Goal: Transaction & Acquisition: Purchase product/service

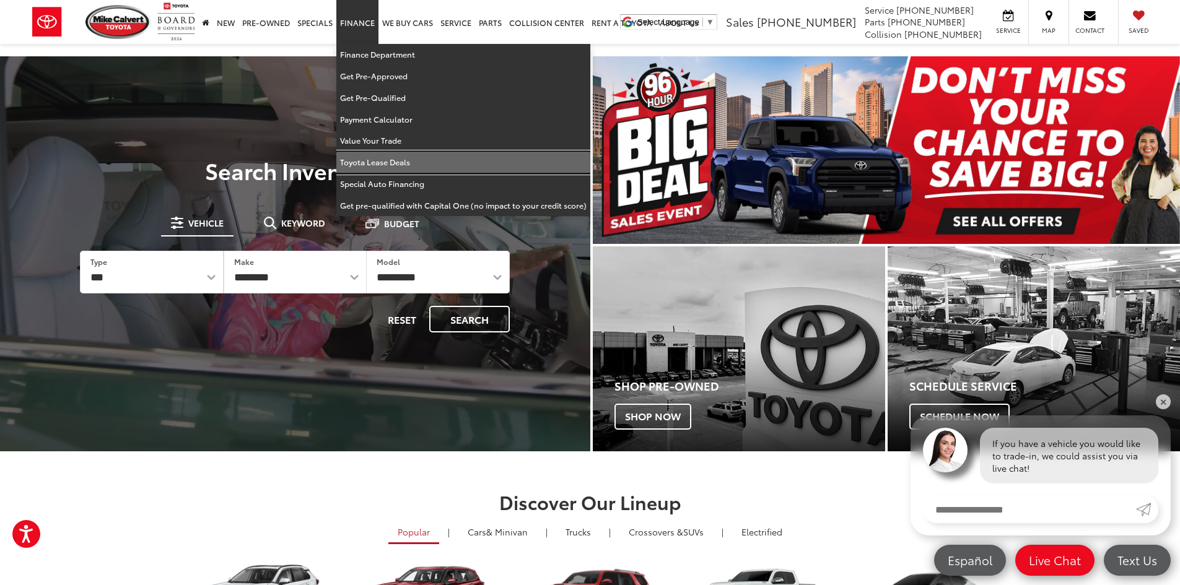
drag, startPoint x: 355, startPoint y: 163, endPoint x: 1176, endPoint y: 149, distance: 820.8
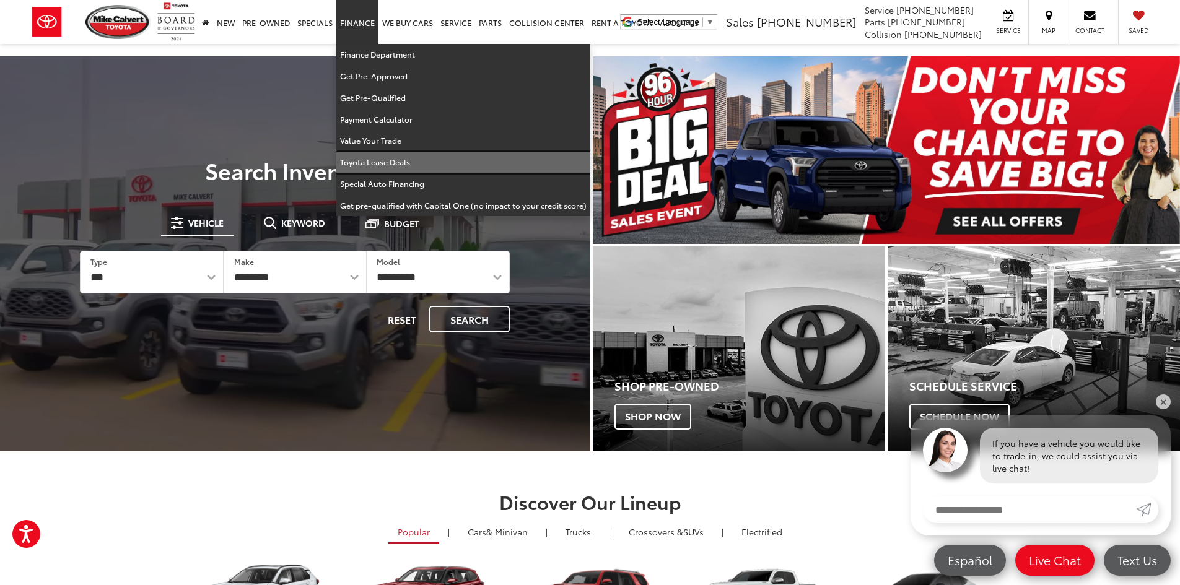
click at [356, 163] on link "Toyota Lease Deals" at bounding box center [463, 163] width 254 height 22
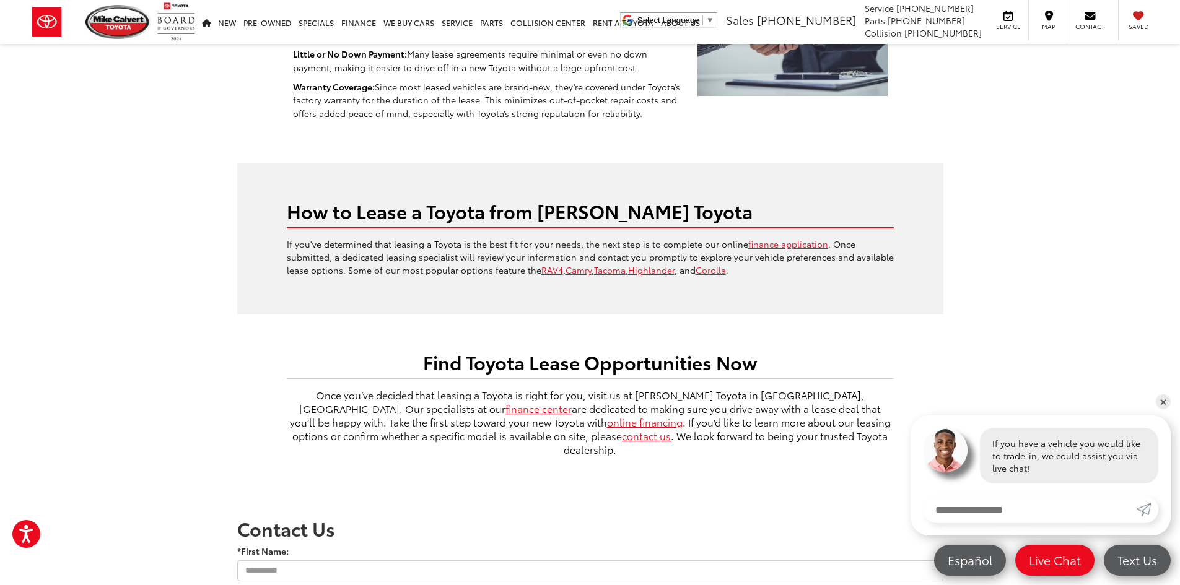
scroll to position [557, 0]
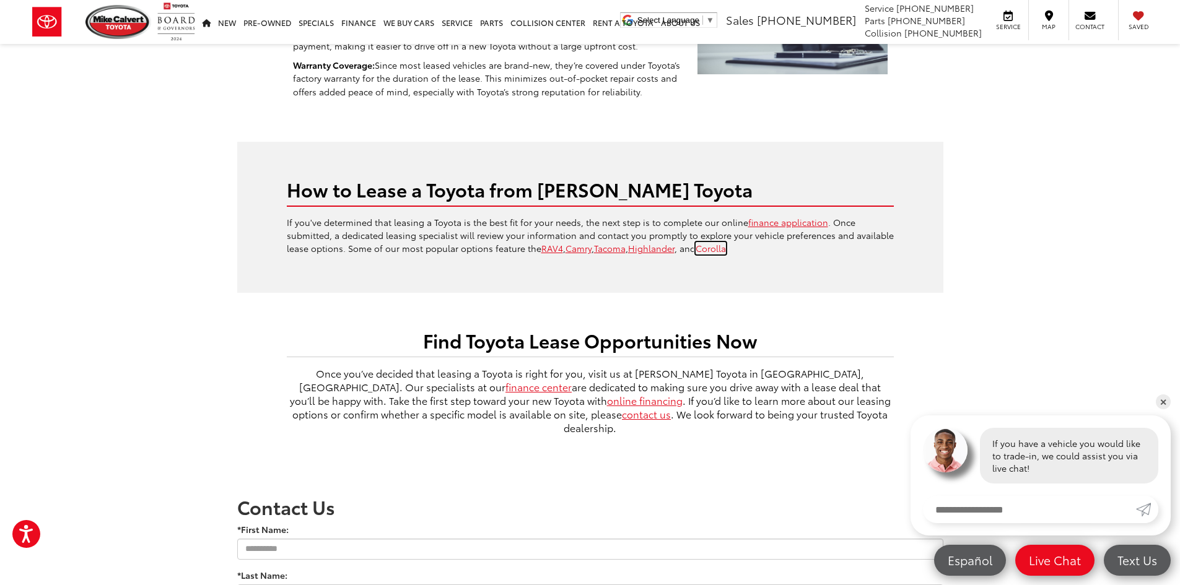
click at [696, 242] on link "Corolla" at bounding box center [711, 248] width 30 height 12
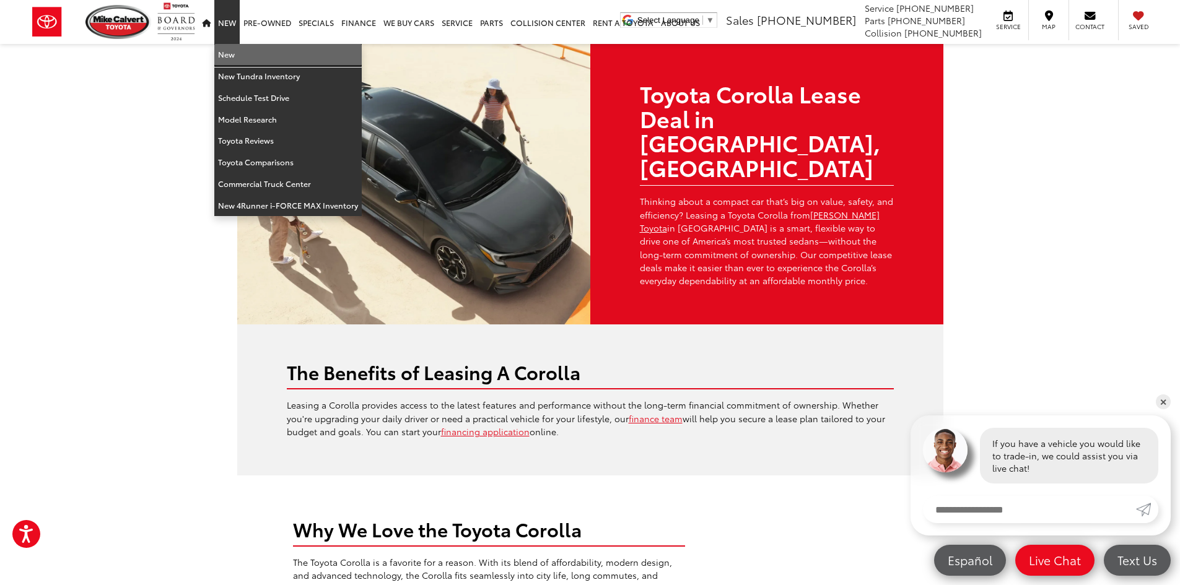
click at [227, 56] on link "New" at bounding box center [287, 55] width 147 height 22
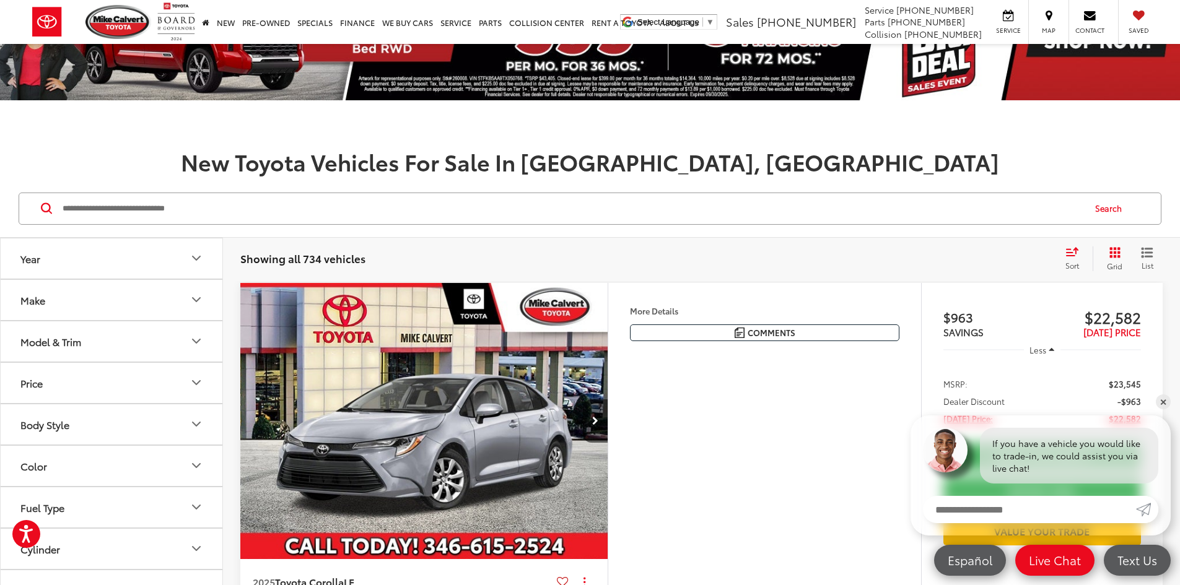
scroll to position [186, 0]
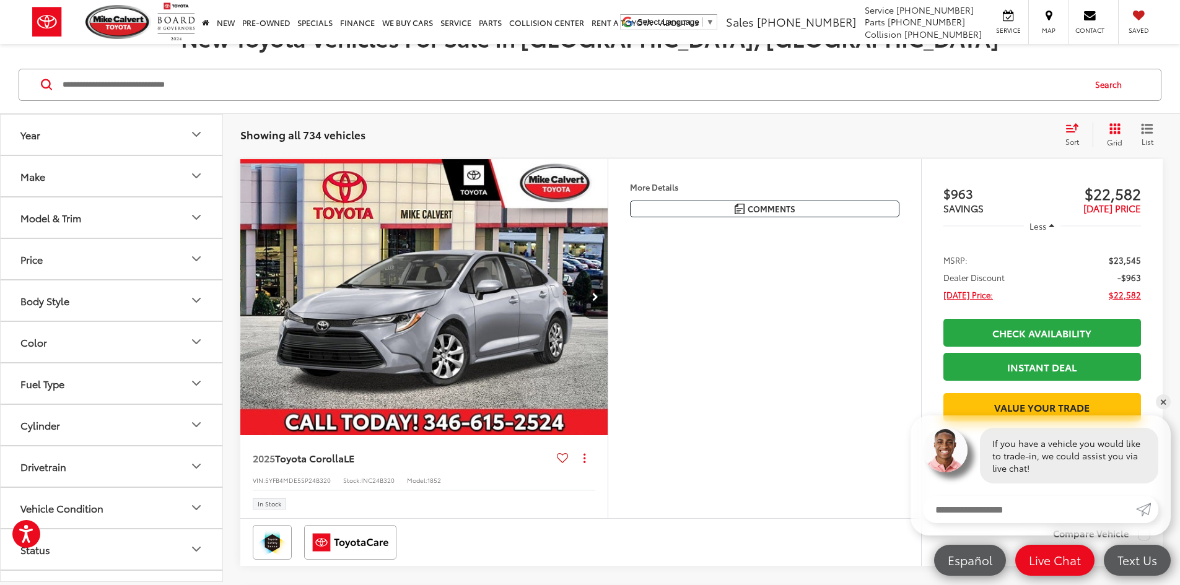
click at [0, 0] on button "More..." at bounding box center [0, 0] width 0 height 0
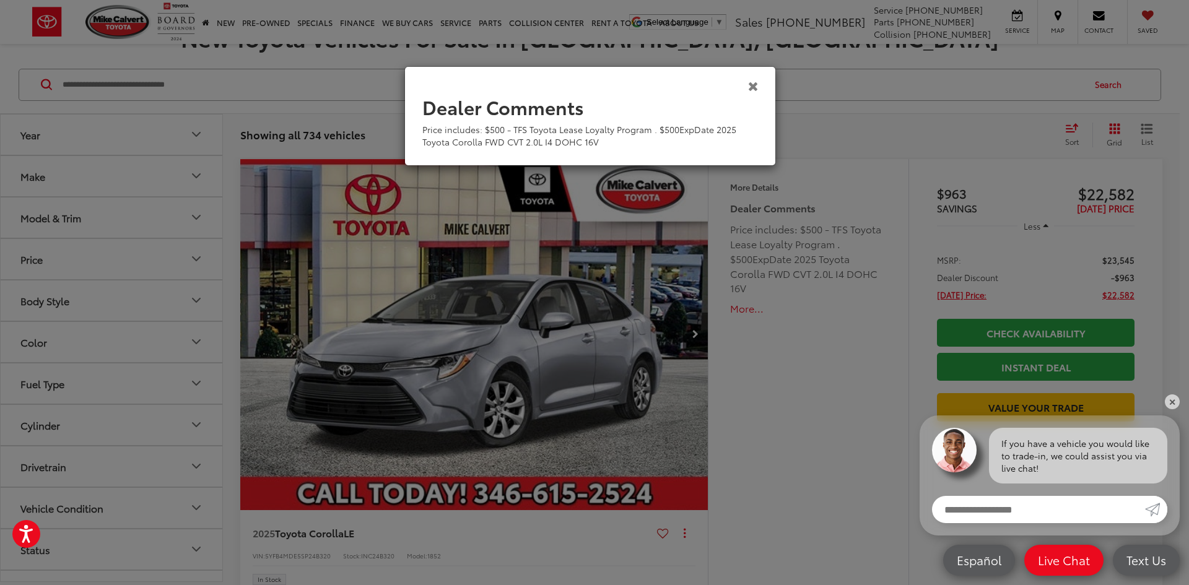
click at [757, 81] on icon "Close" at bounding box center [753, 85] width 11 height 13
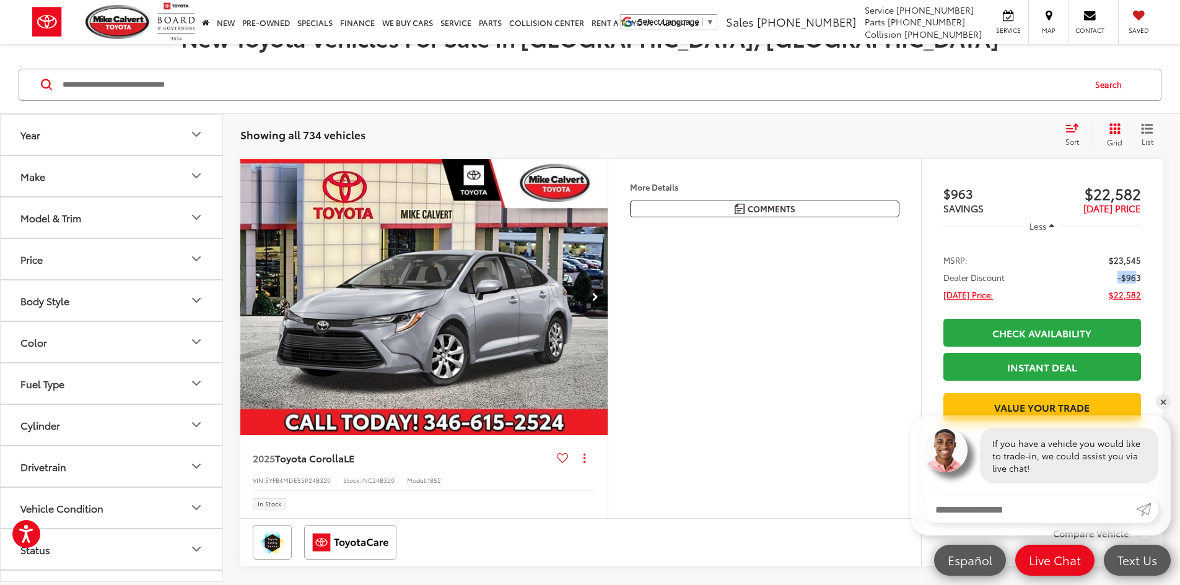
drag, startPoint x: 1132, startPoint y: 276, endPoint x: 1080, endPoint y: 279, distance: 52.1
click at [1083, 276] on li "Dealer Discount -$963" at bounding box center [1042, 277] width 198 height 12
click at [1051, 282] on li "Dealer Discount -$963" at bounding box center [1042, 277] width 198 height 12
click at [1002, 275] on li "Dealer Discount -$963" at bounding box center [1042, 277] width 198 height 12
click at [598, 302] on icon "Next image" at bounding box center [595, 297] width 6 height 9
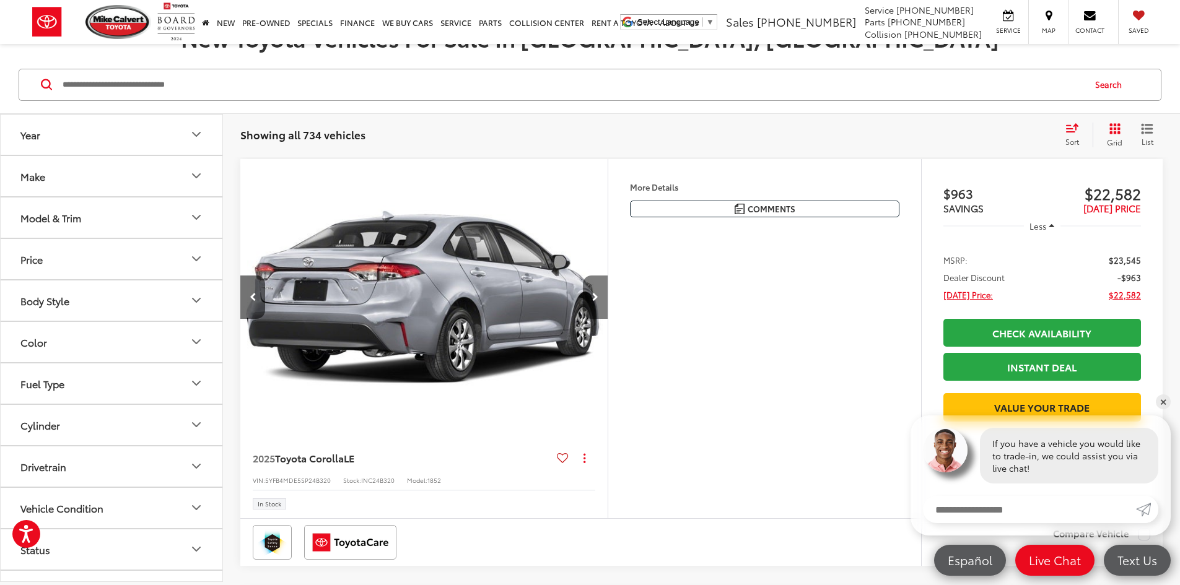
click at [598, 302] on icon "Next image" at bounding box center [595, 297] width 6 height 9
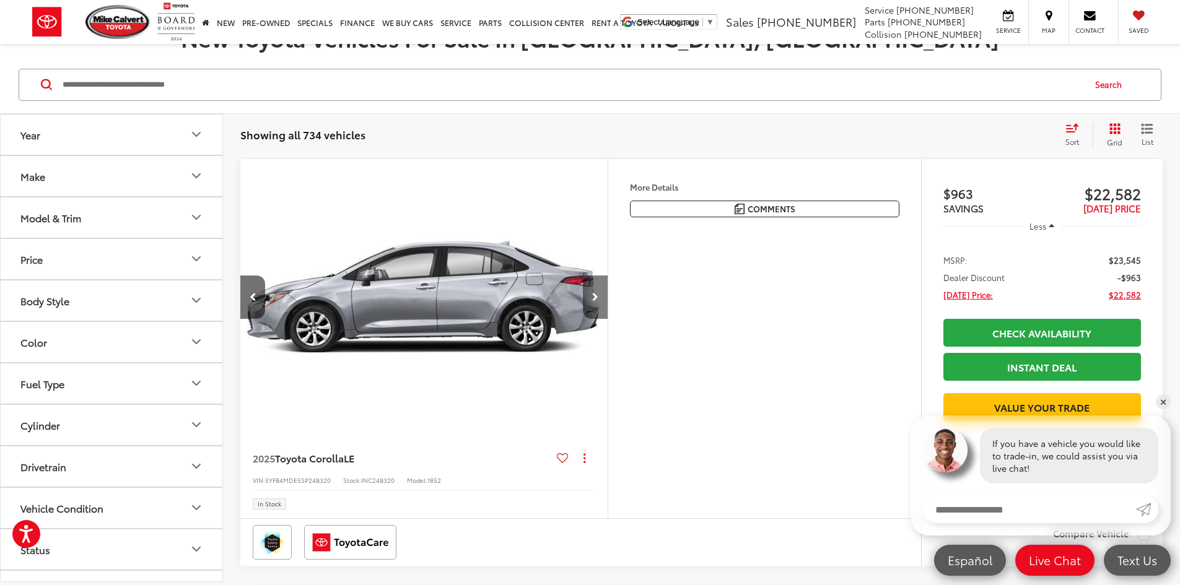
click at [608, 319] on button "Next image" at bounding box center [595, 297] width 25 height 43
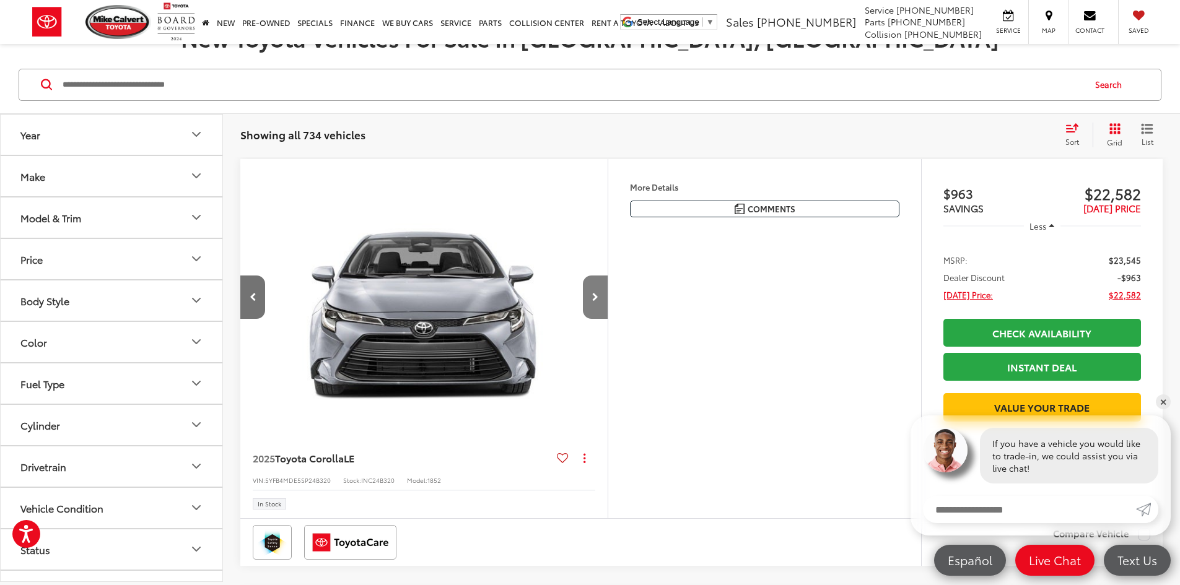
click at [608, 319] on button "Next image" at bounding box center [595, 297] width 25 height 43
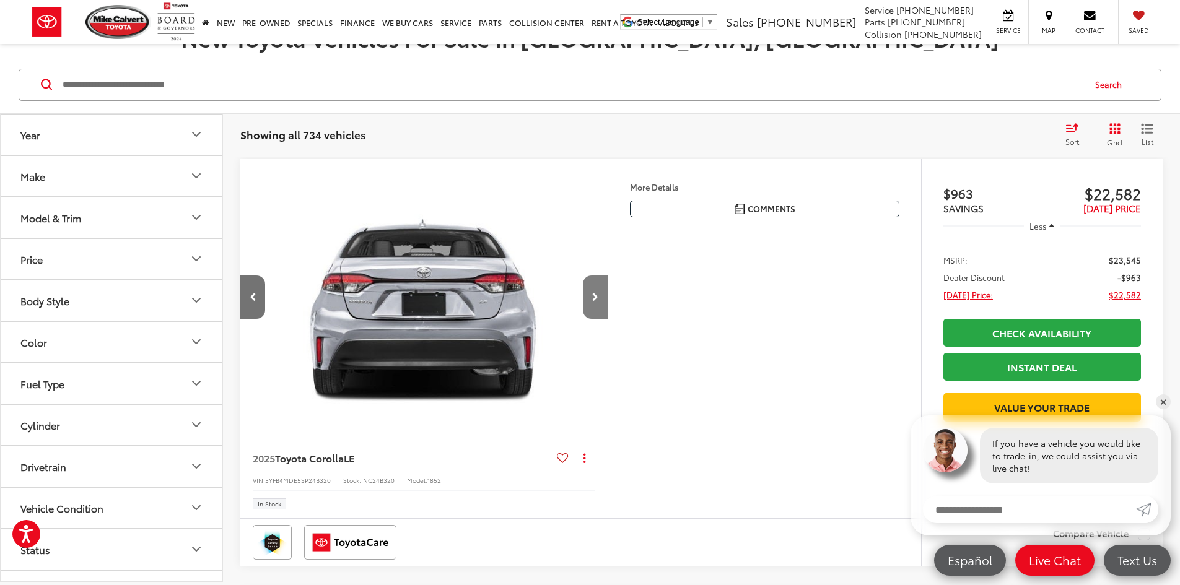
scroll to position [0, 1879]
click at [608, 319] on button "Next image" at bounding box center [595, 297] width 25 height 43
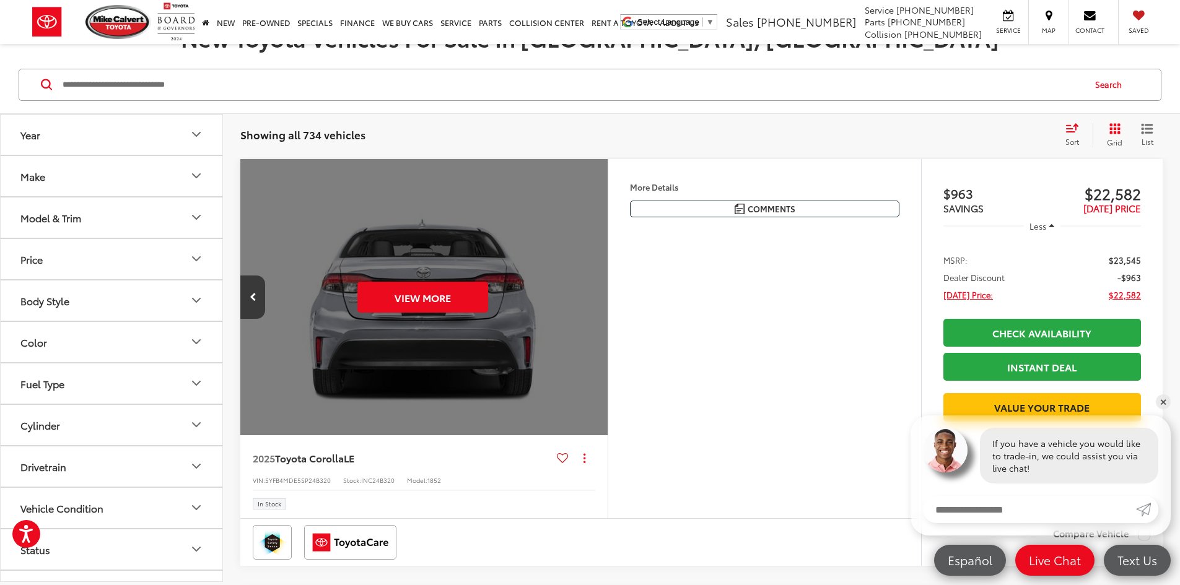
scroll to position [0, 2349]
click at [607, 343] on div "View More" at bounding box center [422, 297] width 369 height 277
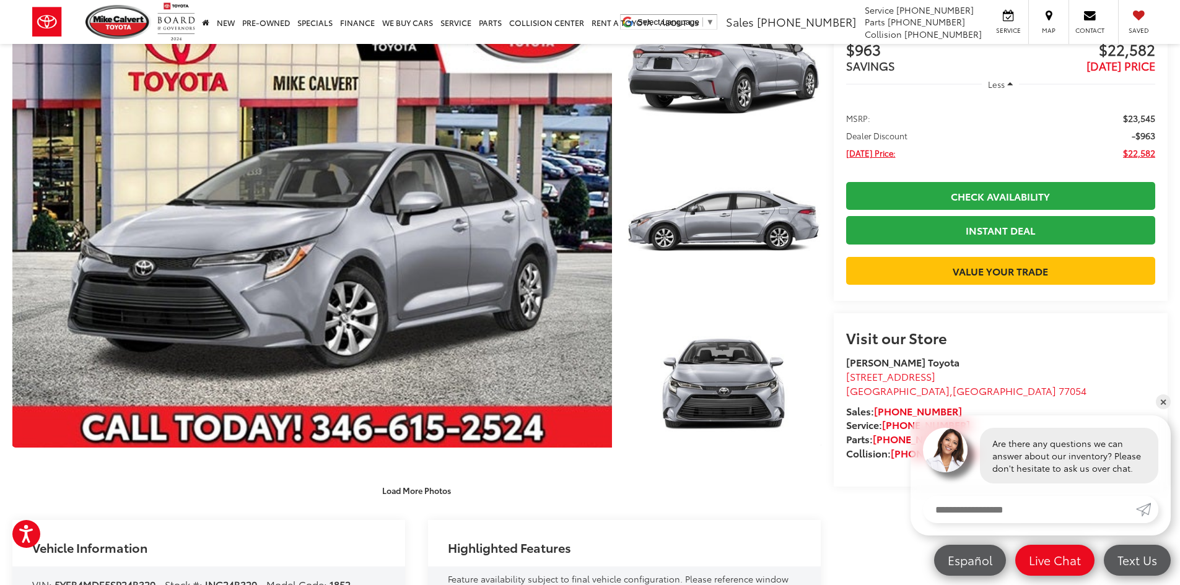
scroll to position [124, 0]
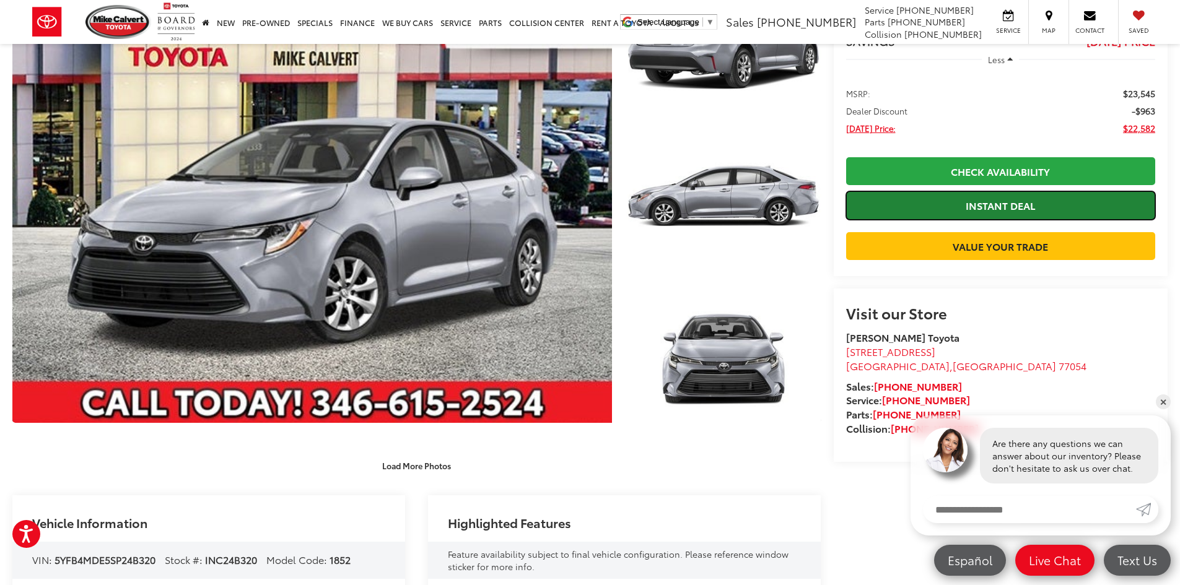
click at [1023, 203] on link "Instant Deal" at bounding box center [1000, 205] width 309 height 28
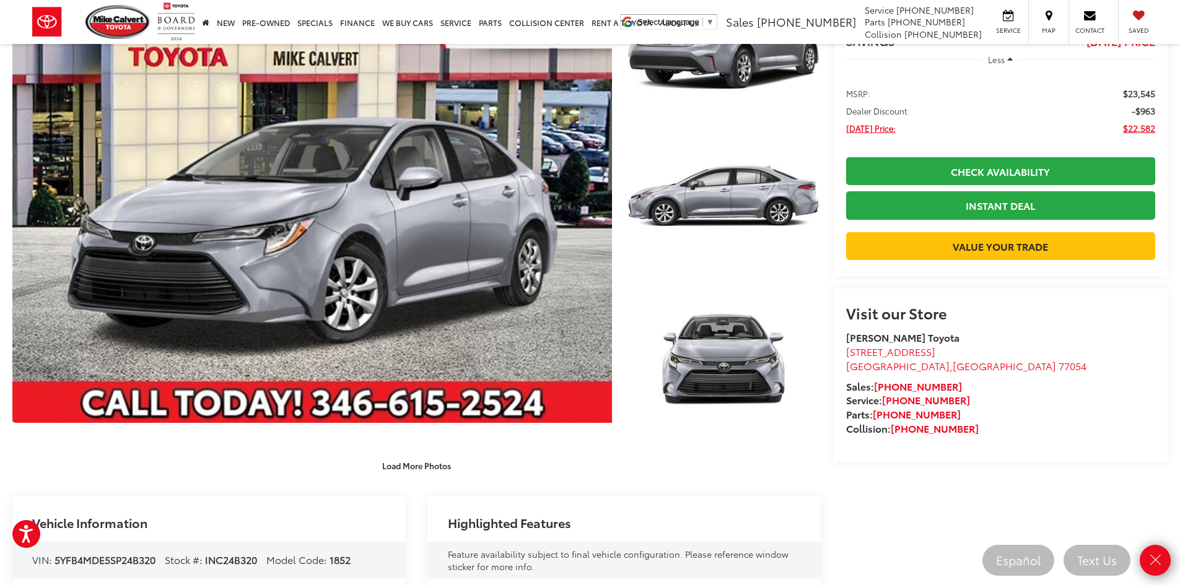
drag, startPoint x: 737, startPoint y: 503, endPoint x: 749, endPoint y: 497, distance: 13.3
click at [740, 502] on div "Highlighted Features" at bounding box center [624, 519] width 393 height 46
click at [1154, 556] on icon "Close" at bounding box center [1154, 560] width 17 height 17
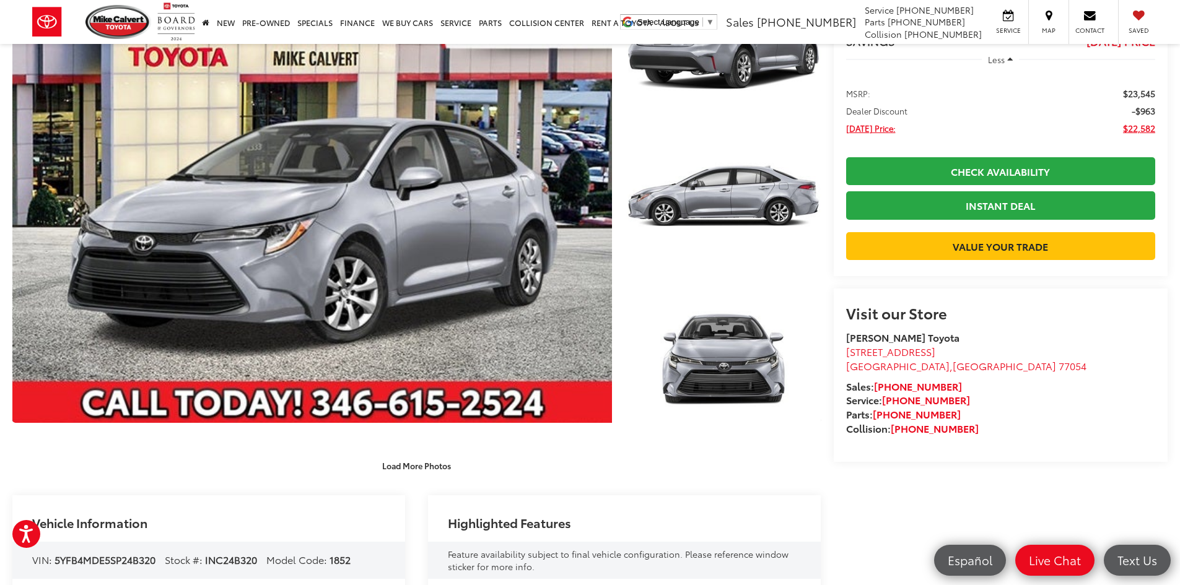
click at [963, 226] on capital-one-entry-button at bounding box center [1000, 226] width 309 height 0
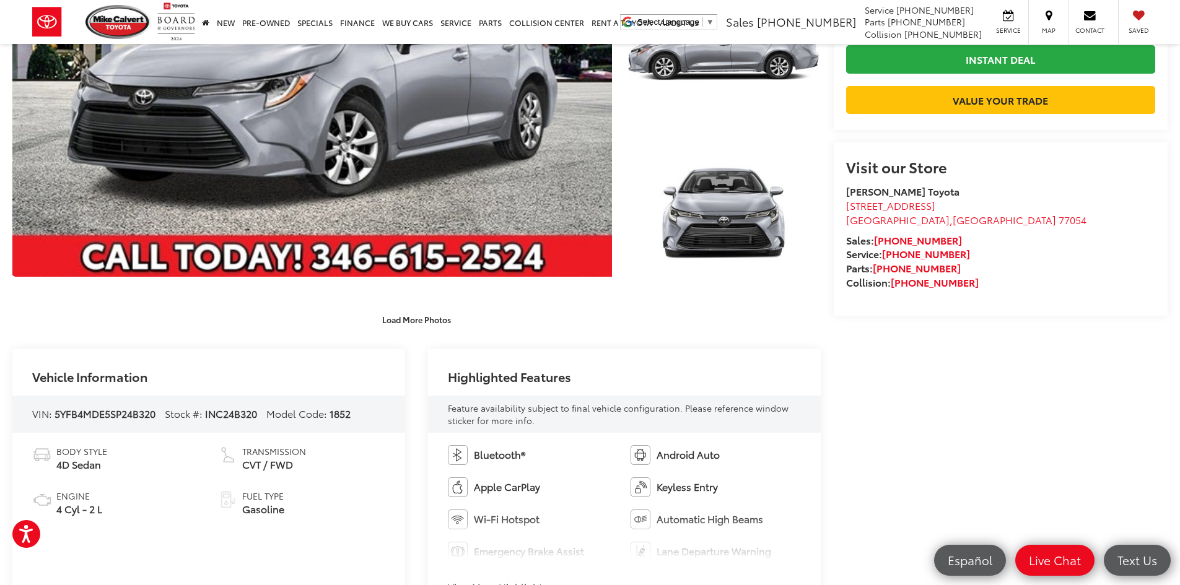
scroll to position [310, 0]
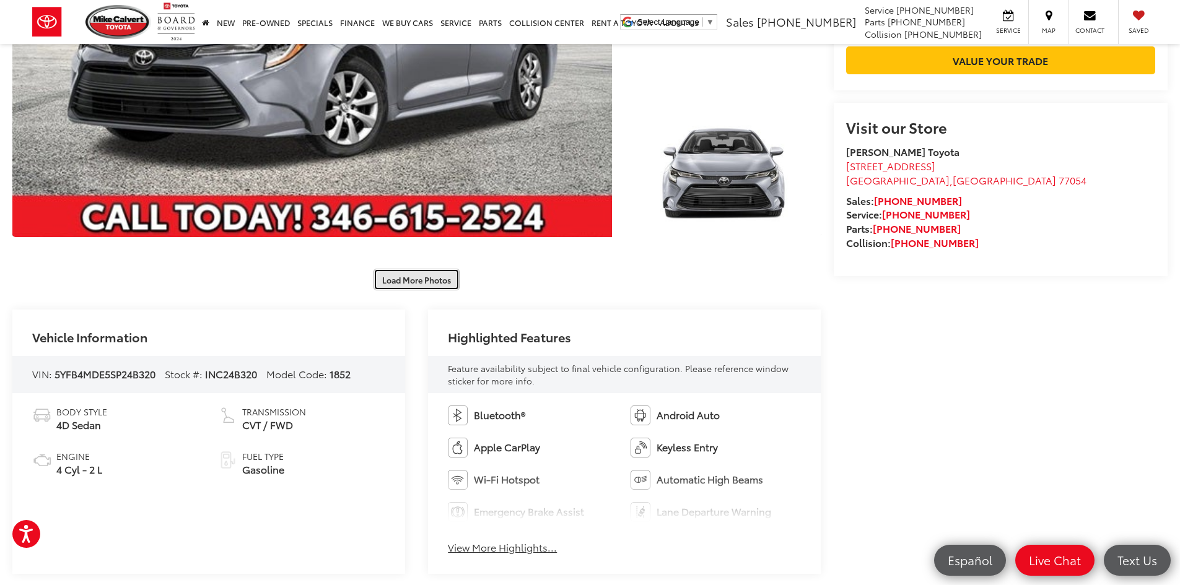
click at [413, 279] on button "Load More Photos" at bounding box center [416, 280] width 86 height 22
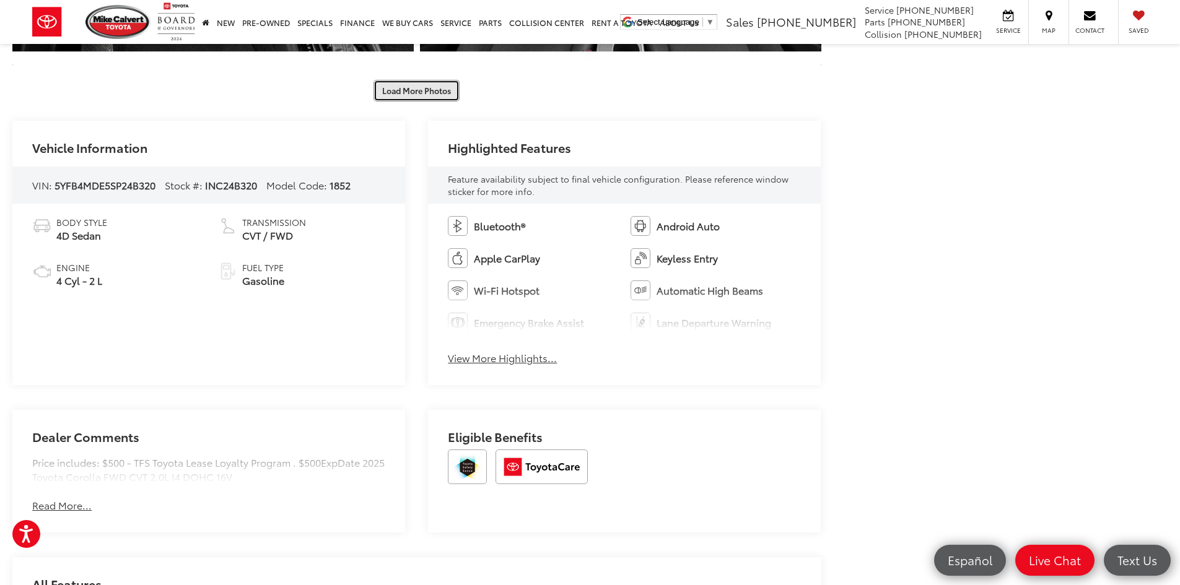
scroll to position [1115, 0]
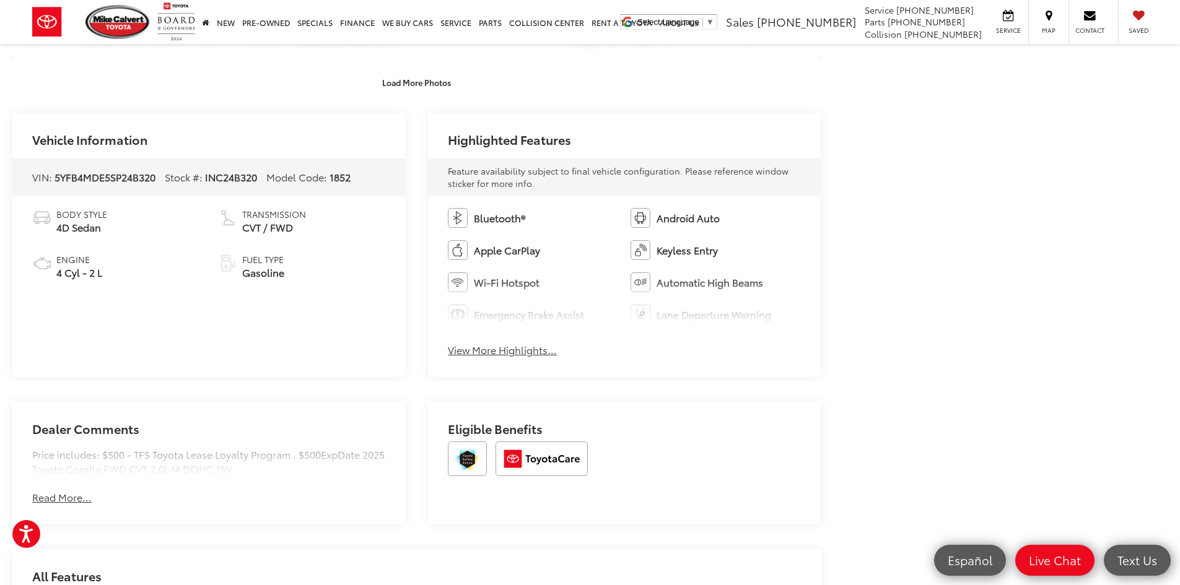
click at [60, 497] on button "Read More..." at bounding box center [61, 498] width 59 height 14
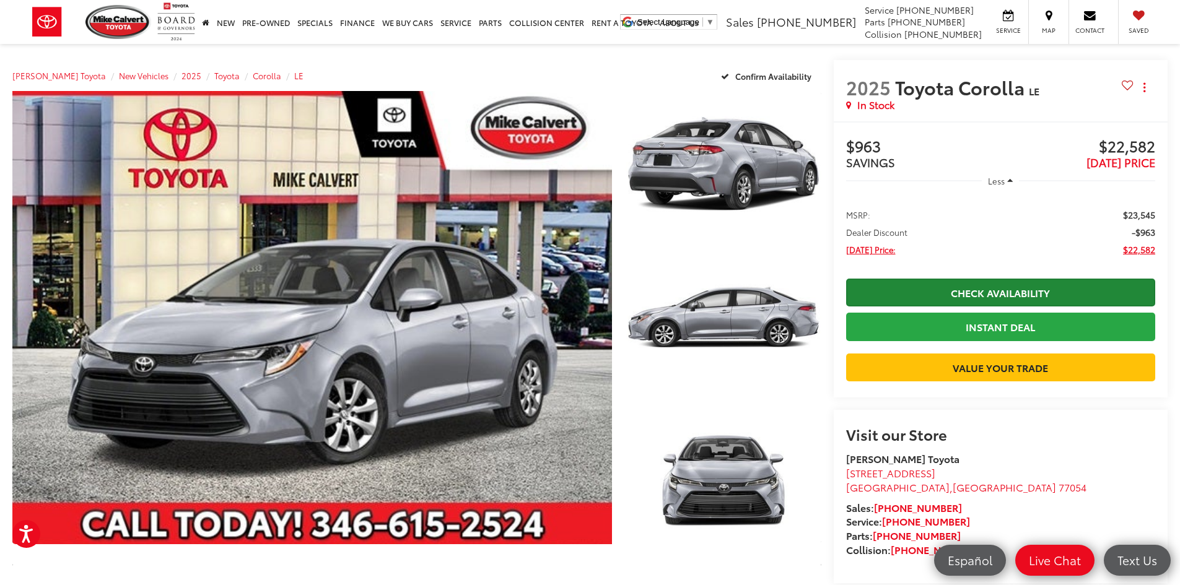
scroll to position [0, 0]
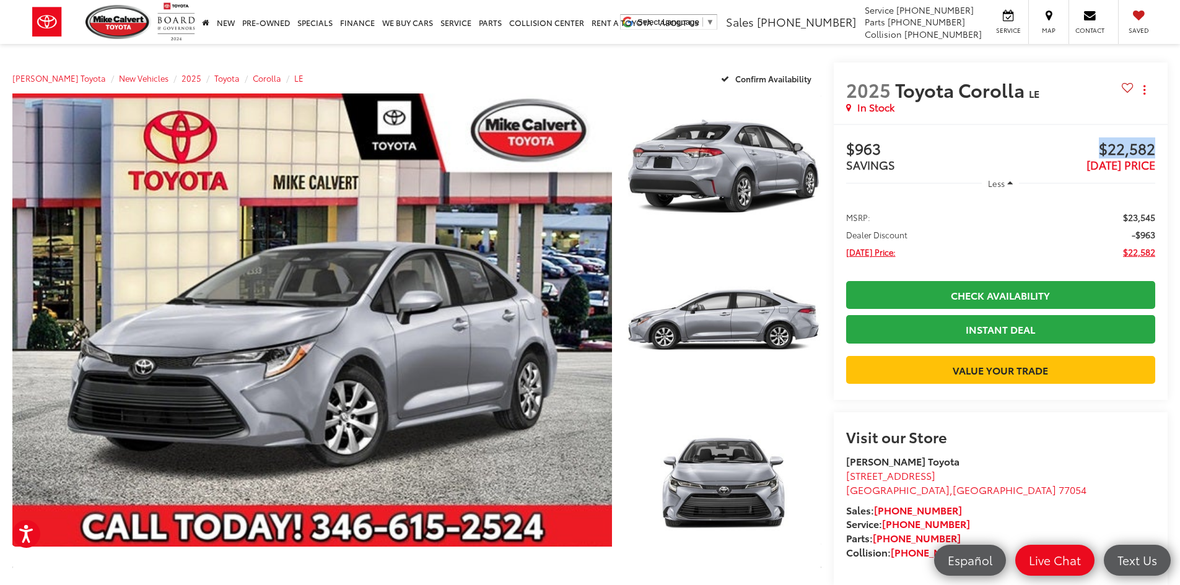
drag, startPoint x: 1162, startPoint y: 146, endPoint x: 1087, endPoint y: 139, distance: 75.3
click at [1087, 139] on div "Buy $963 SAVINGS $22,582 [DATE] PRICE Less MSRP: $23,545 Dealer Discount -$963 …" at bounding box center [1001, 262] width 334 height 276
click at [253, 79] on span "Corolla" at bounding box center [267, 77] width 28 height 11
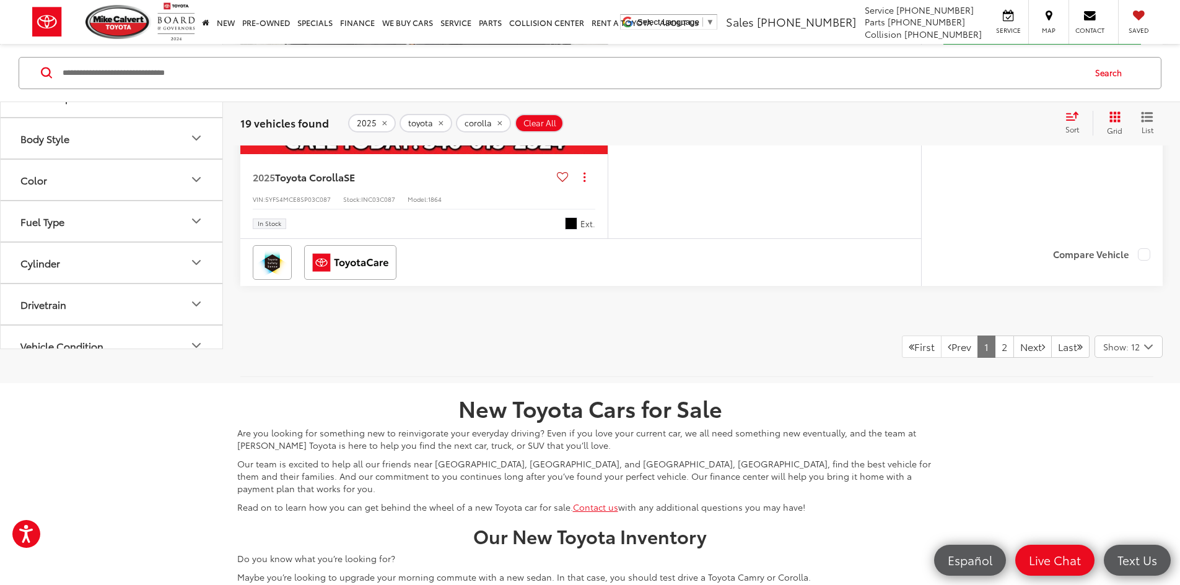
scroll to position [2663, 0]
